Goal: Check status: Check status

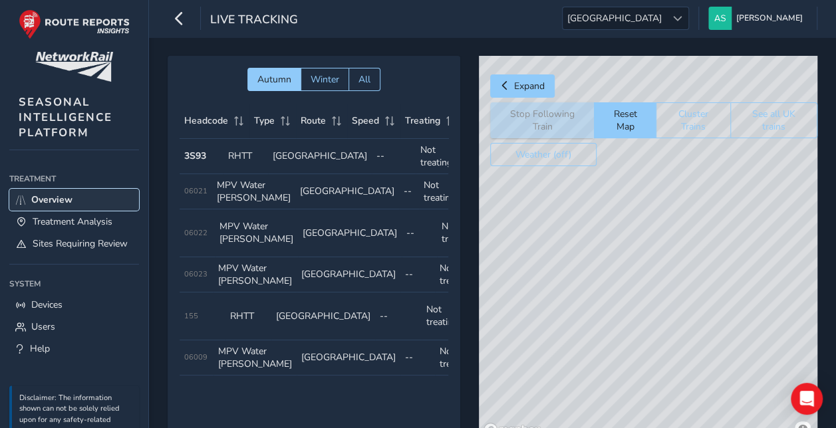
click at [77, 196] on link "Overview" at bounding box center [74, 200] width 130 height 22
click at [185, 25] on icon "button" at bounding box center [179, 18] width 14 height 23
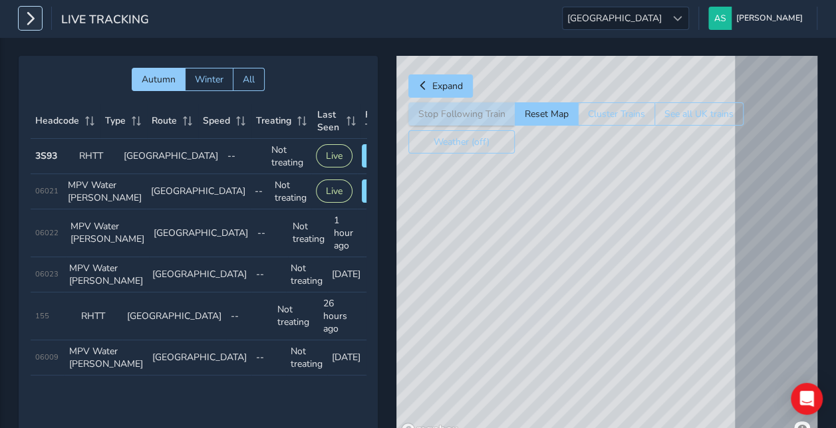
click at [32, 15] on icon "button" at bounding box center [30, 18] width 14 height 23
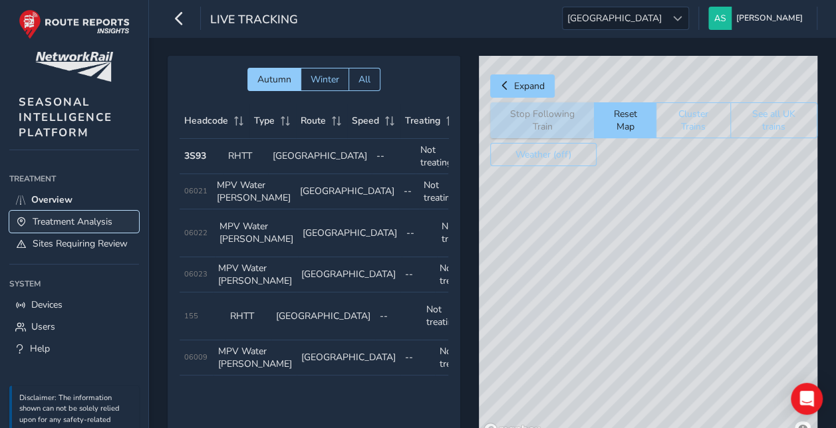
click at [80, 211] on link "Treatment Analysis" at bounding box center [74, 222] width 130 height 22
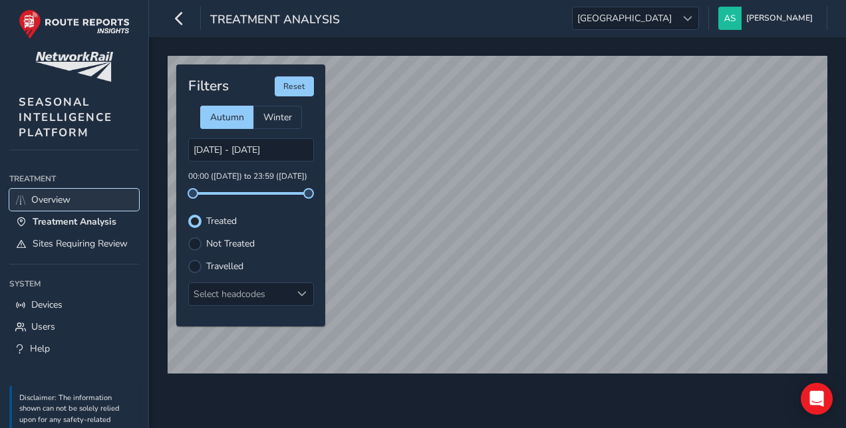
click at [76, 199] on link "Overview" at bounding box center [74, 200] width 130 height 22
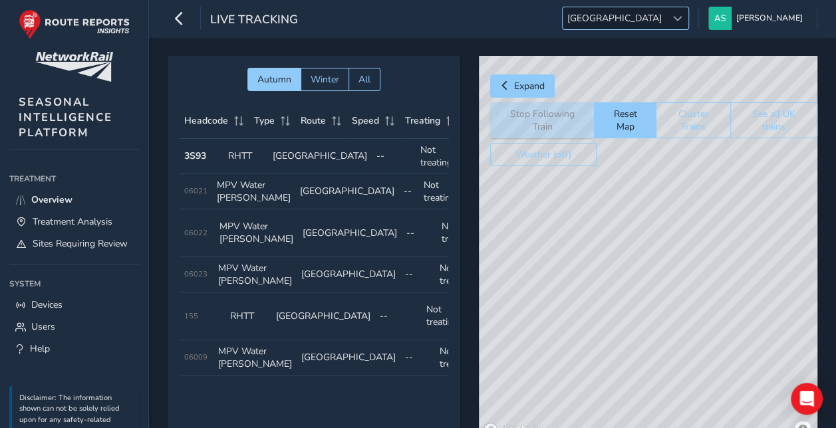
click at [683, 17] on span at bounding box center [677, 18] width 9 height 9
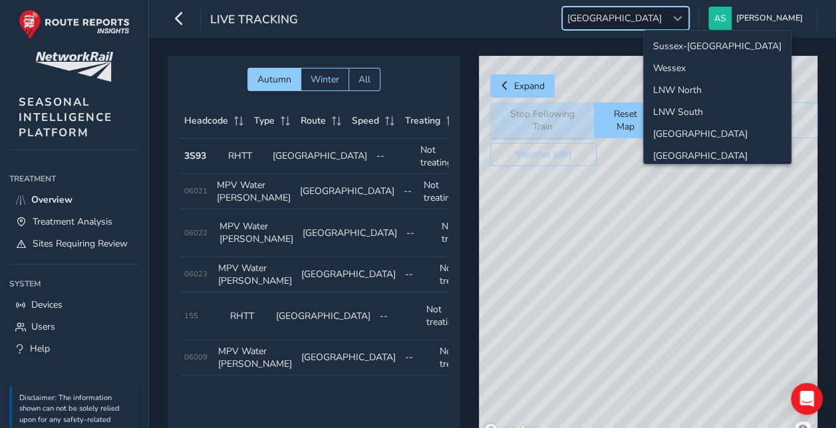
scroll to position [45, 0]
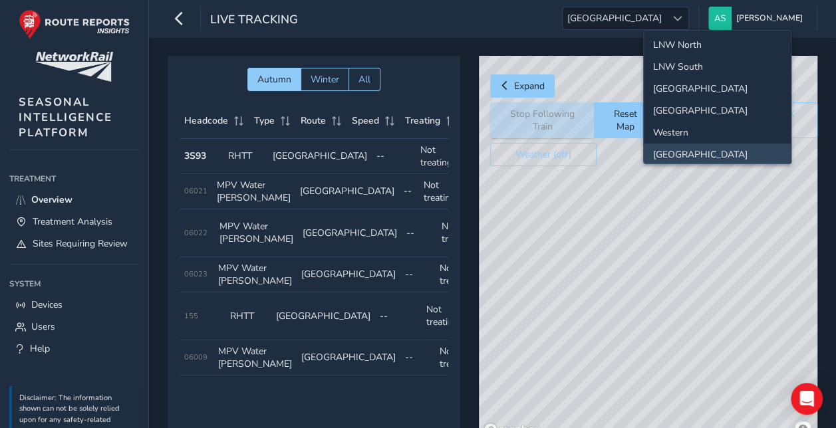
click at [540, 27] on div "Live Tracking [GEOGRAPHIC_DATA] [GEOGRAPHIC_DATA] [PERSON_NAME] Colour Scheme: …" at bounding box center [492, 18] width 687 height 37
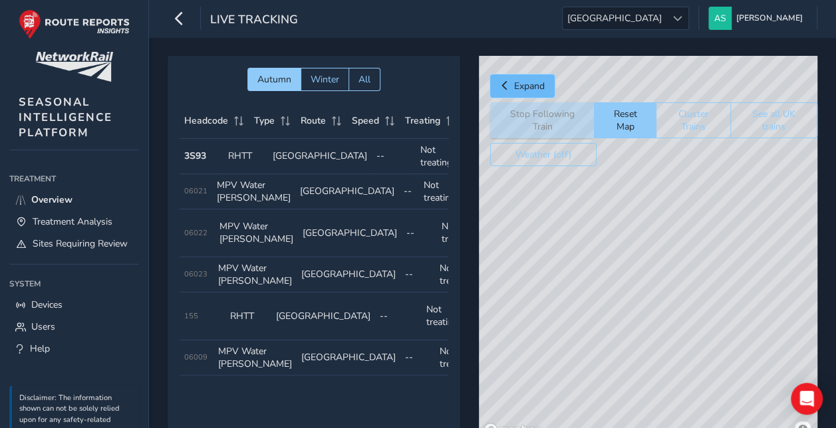
click at [514, 89] on button "Expand" at bounding box center [522, 86] width 65 height 23
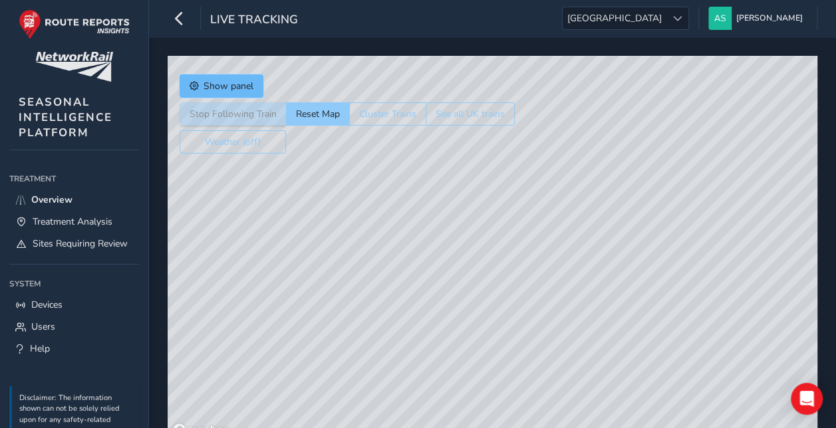
click at [221, 77] on button "Show panel" at bounding box center [222, 86] width 84 height 23
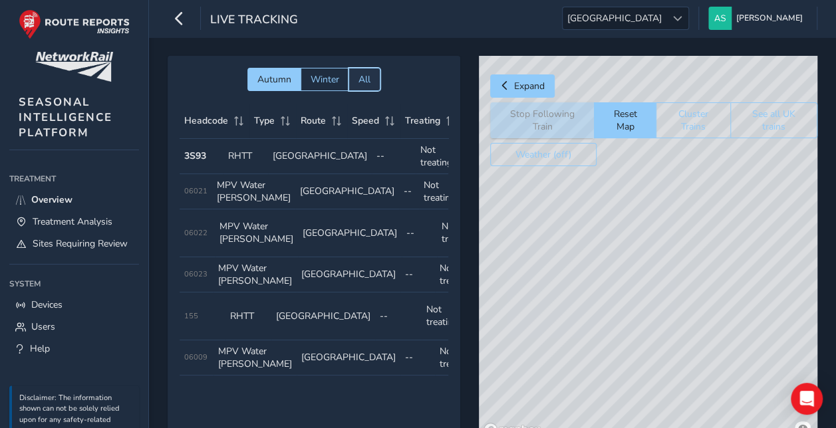
click at [369, 75] on span "All" at bounding box center [365, 79] width 12 height 13
click at [293, 80] on button "Autumn" at bounding box center [274, 79] width 54 height 23
click at [750, 122] on button "See all UK trains" at bounding box center [773, 120] width 87 height 36
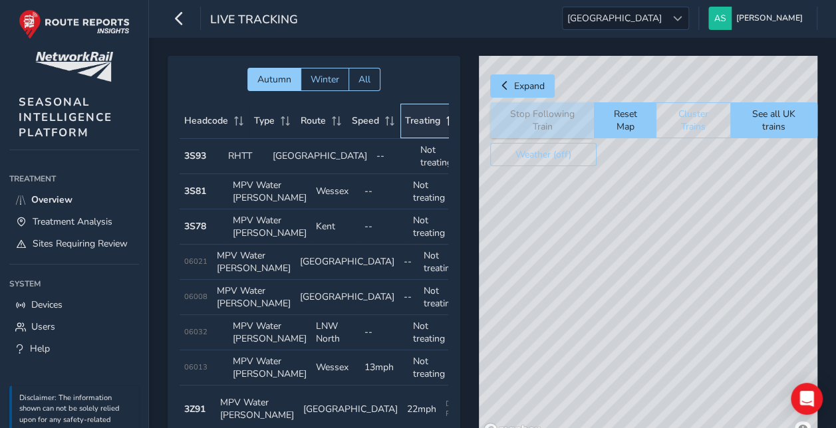
click at [407, 121] on span "Treating" at bounding box center [422, 120] width 35 height 13
click at [414, 119] on span "Treating" at bounding box center [422, 120] width 35 height 13
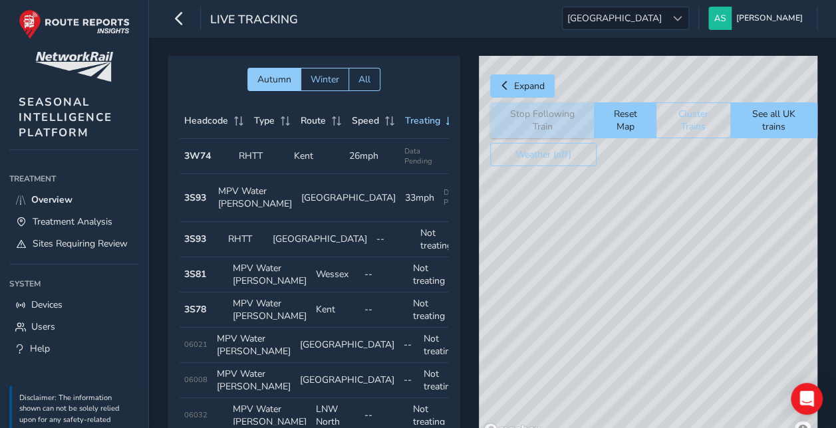
drag, startPoint x: 625, startPoint y: 342, endPoint x: 553, endPoint y: 214, distance: 146.5
click at [553, 214] on div "© Mapbox © OpenStreetMap Improve this map" at bounding box center [648, 249] width 339 height 386
drag, startPoint x: 763, startPoint y: 223, endPoint x: 752, endPoint y: 229, distance: 13.1
click at [752, 229] on div "© Mapbox © OpenStreetMap Improve this map" at bounding box center [648, 249] width 339 height 386
